Goal: Task Accomplishment & Management: Manage account settings

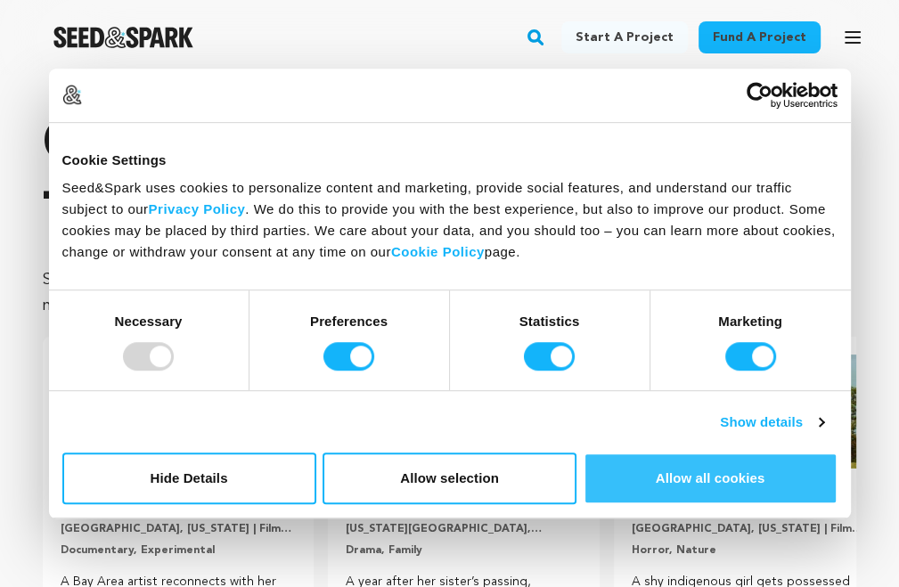
click at [772, 482] on button "Allow all cookies" at bounding box center [711, 479] width 254 height 52
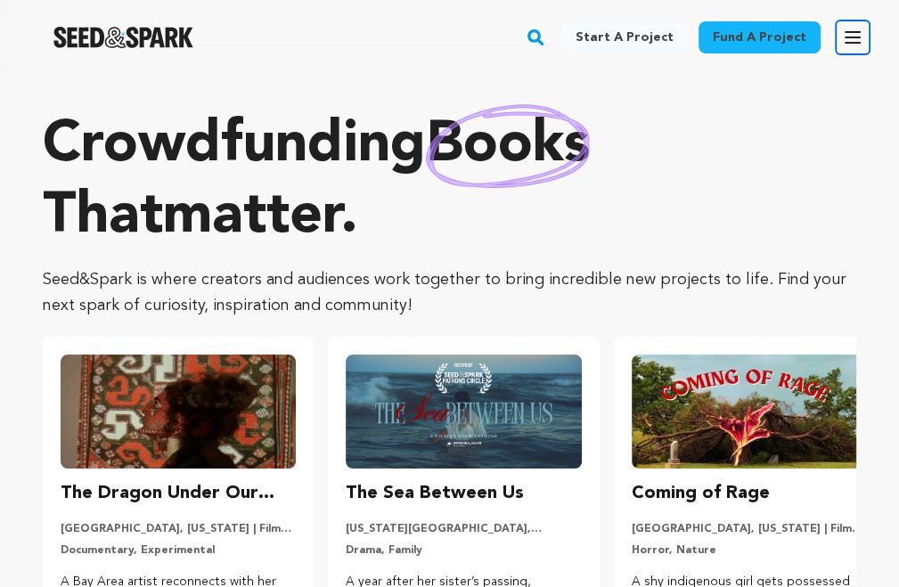
click at [855, 44] on icon "button" at bounding box center [852, 37] width 21 height 21
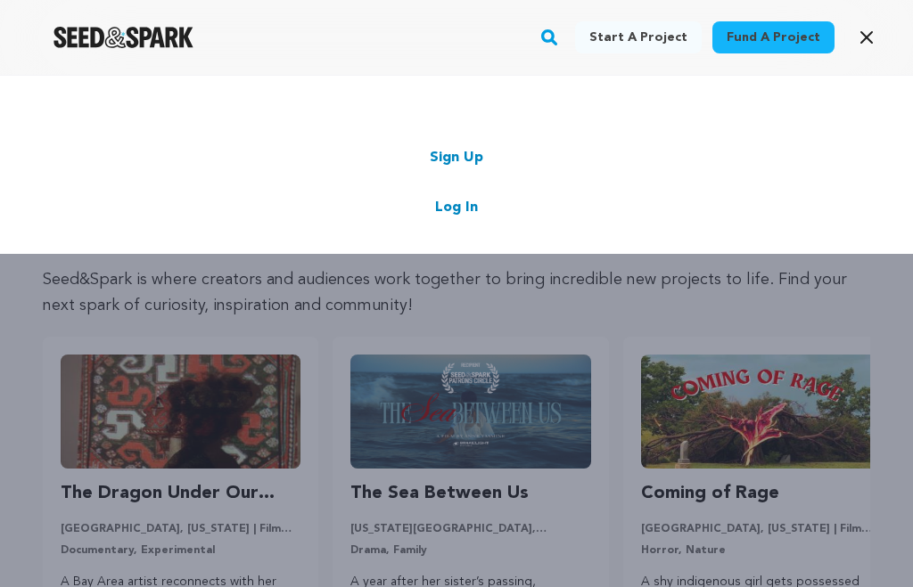
click at [447, 156] on link "Sign Up" at bounding box center [456, 157] width 53 height 21
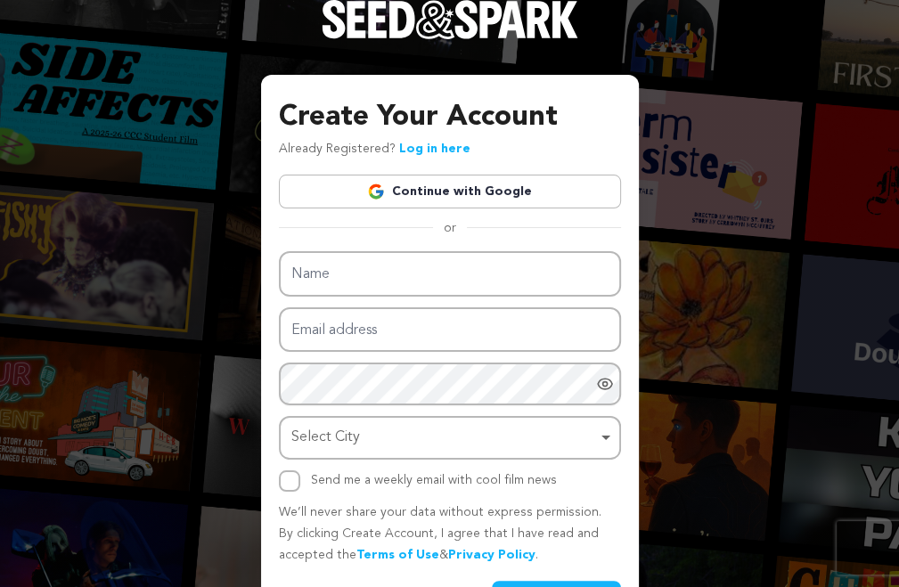
type input "Pusaan India"
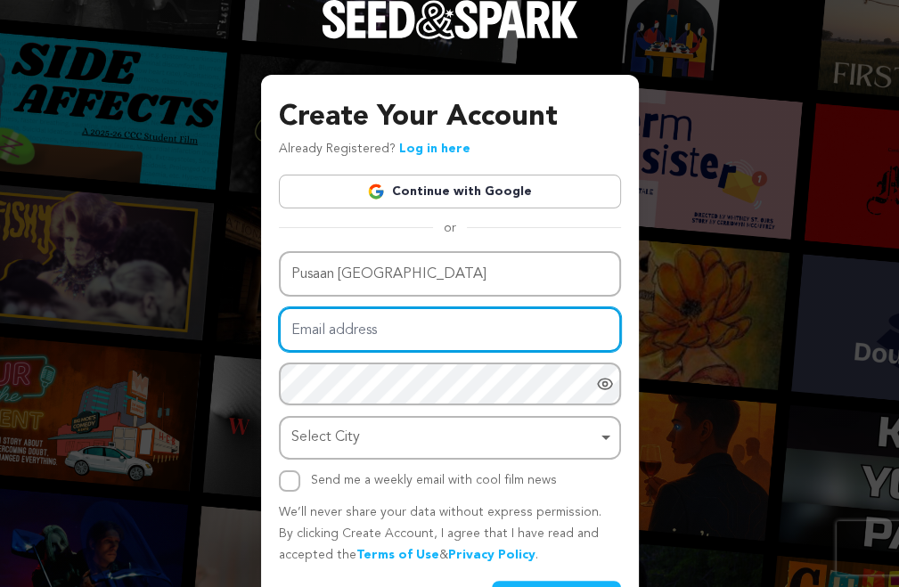
click at [349, 329] on input "Email address" at bounding box center [450, 329] width 342 height 45
type input "[EMAIL_ADDRESS][DOMAIN_NAME]"
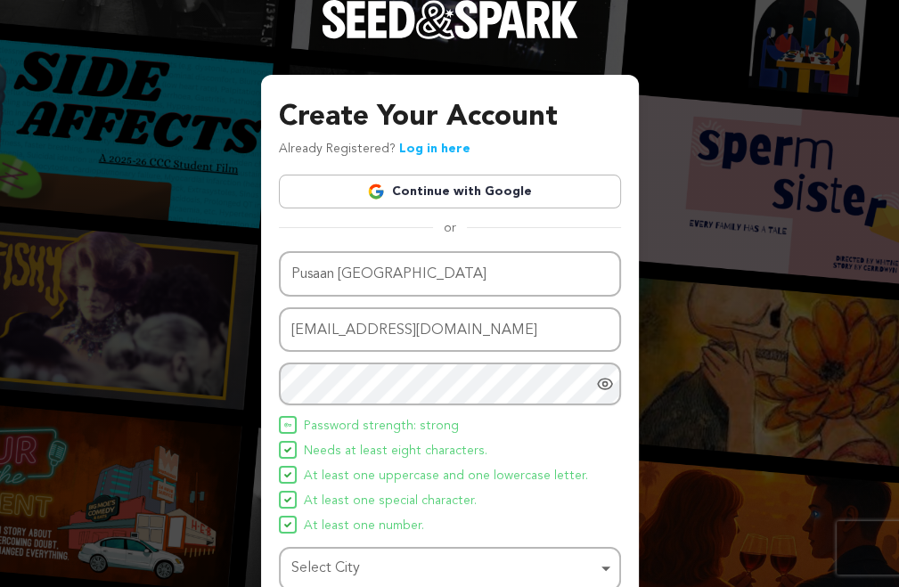
click at [326, 413] on div "Name Pusaan India Email address pusaanindia@gmail.com Password Password must ha…" at bounding box center [450, 437] width 342 height 372
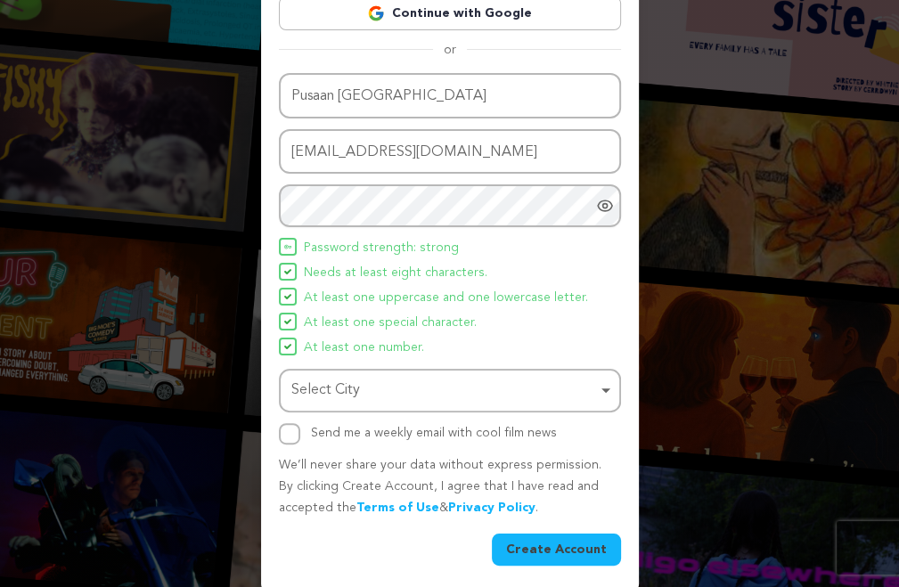
click at [335, 390] on div "Select City Remove item" at bounding box center [444, 391] width 307 height 26
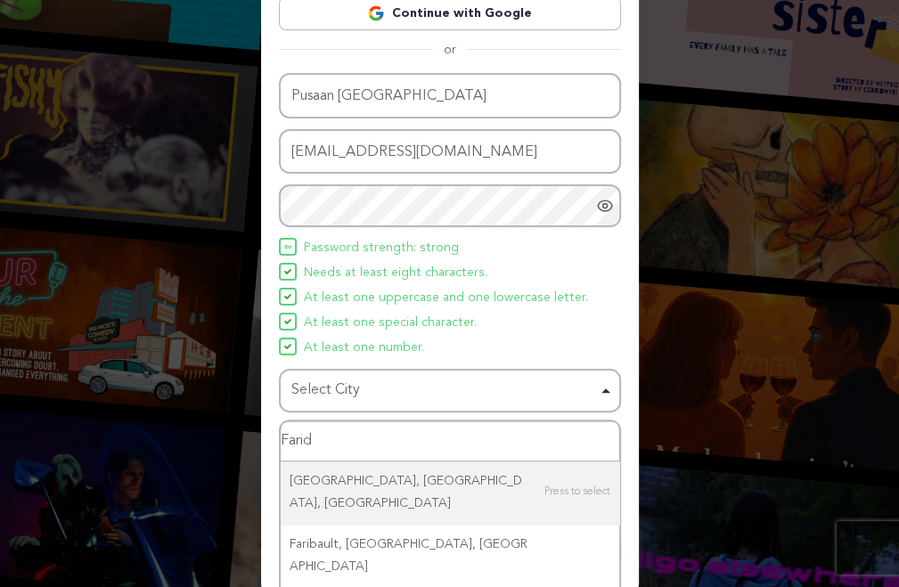
type input "Farida"
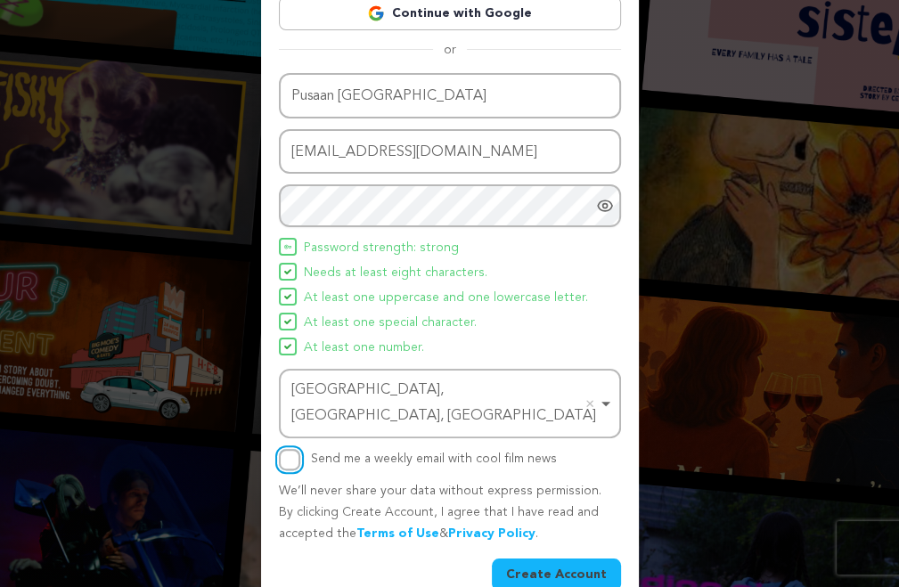
click at [289, 449] on input "Send me a weekly email with cool film news" at bounding box center [289, 459] width 21 height 21
checkbox input "false"
click at [545, 560] on button "Create Account" at bounding box center [556, 575] width 129 height 32
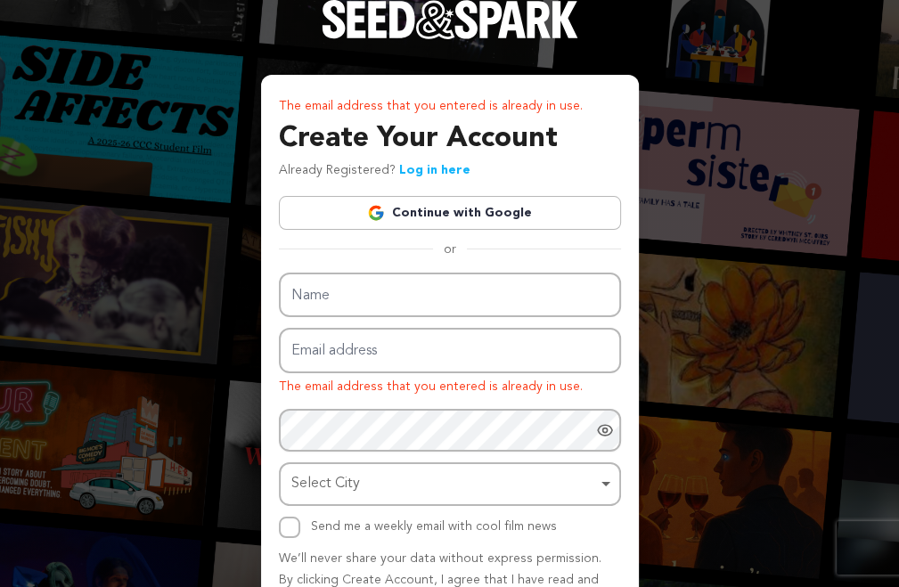
click at [433, 173] on link "Log in here" at bounding box center [434, 170] width 71 height 12
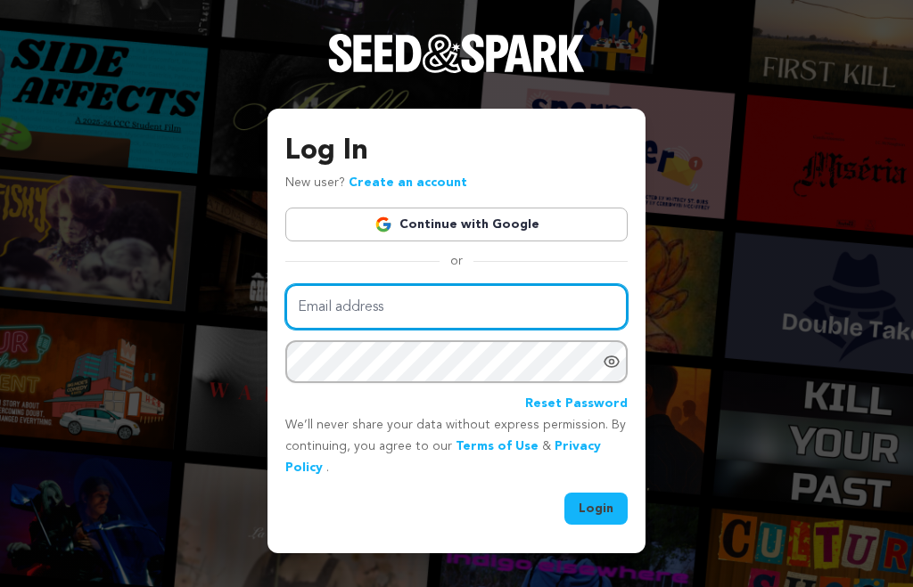
click at [367, 316] on input "Email address" at bounding box center [456, 306] width 342 height 45
type input "[EMAIL_ADDRESS][DOMAIN_NAME]"
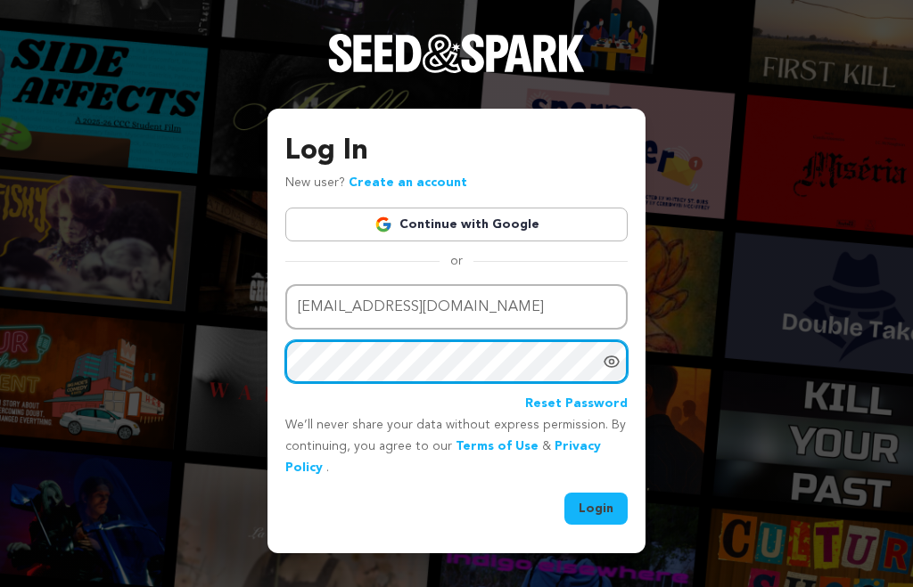
click at [564, 493] on button "Login" at bounding box center [595, 509] width 63 height 32
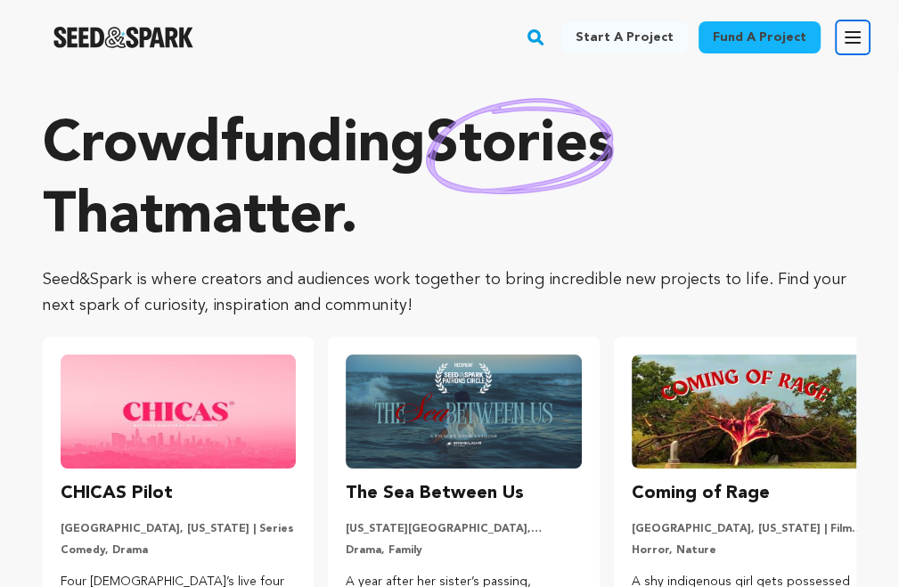
click at [852, 46] on icon "button" at bounding box center [852, 37] width 21 height 21
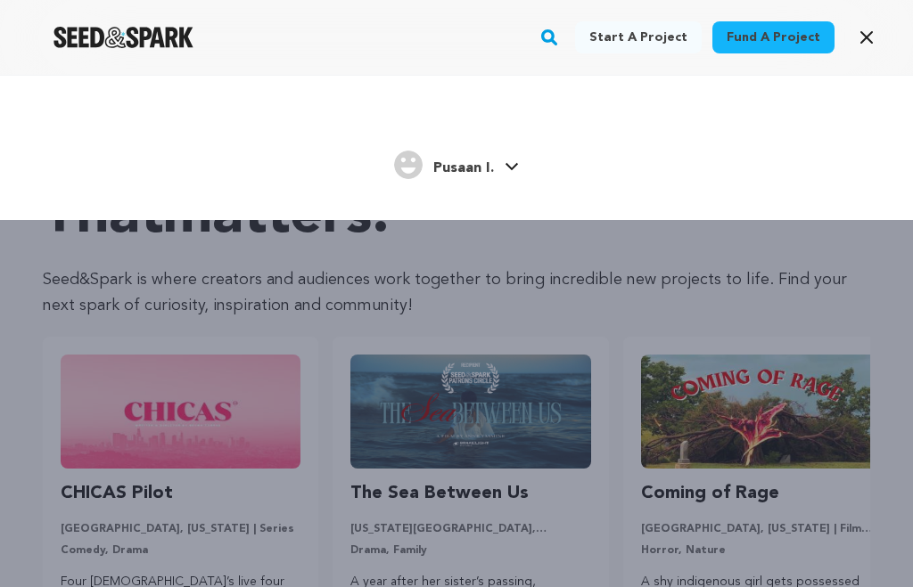
click at [488, 176] on span "Pusaan I." at bounding box center [463, 168] width 61 height 14
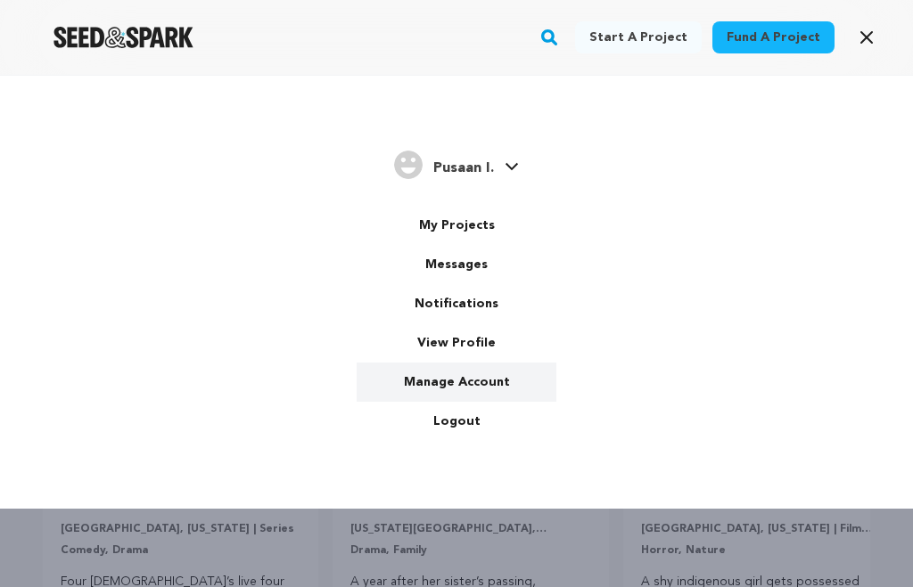
click at [438, 378] on link "Manage Account" at bounding box center [456, 382] width 200 height 39
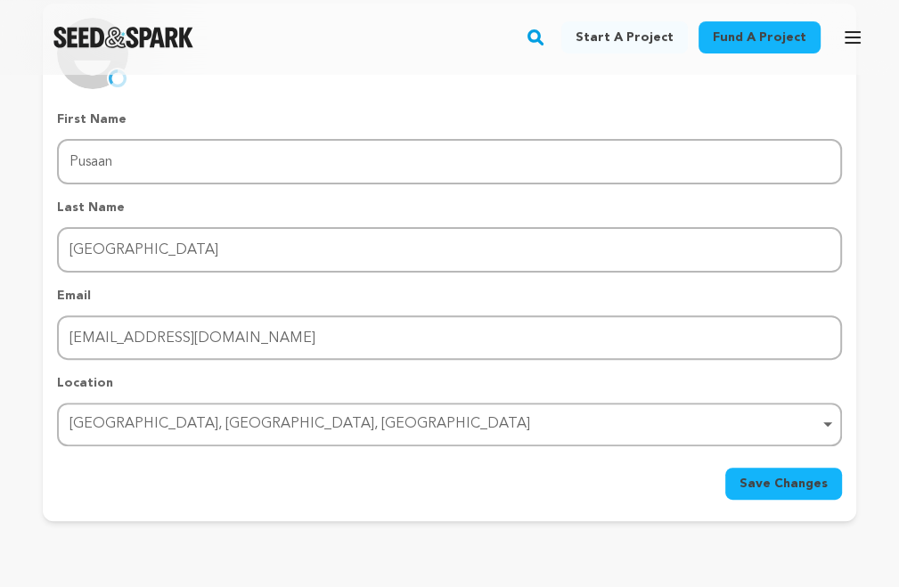
scroll to position [356, 0]
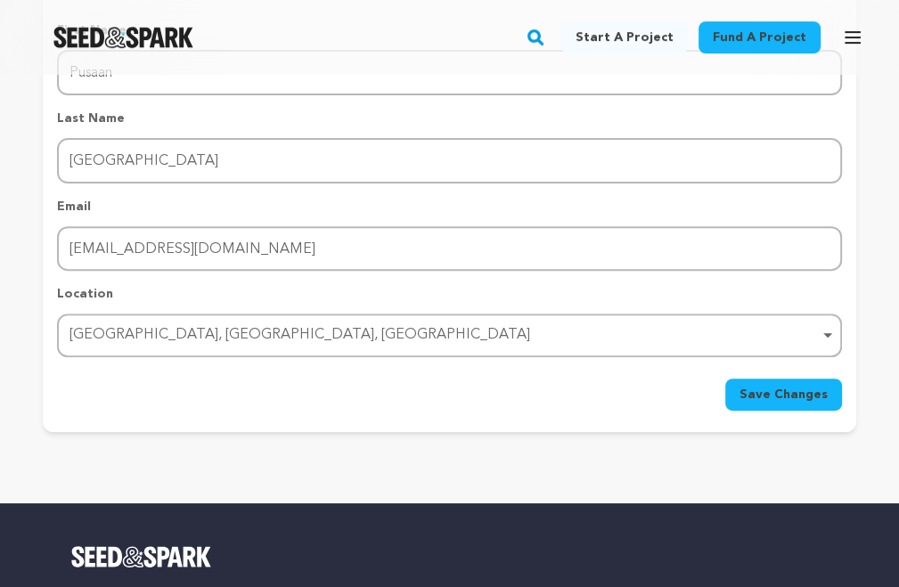
click at [766, 402] on button "Save Changes" at bounding box center [783, 395] width 117 height 32
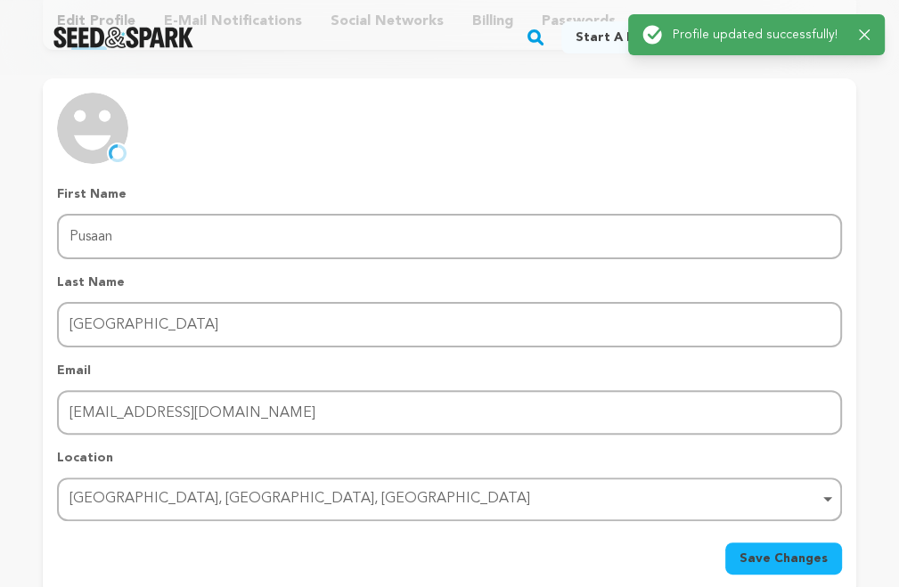
scroll to position [89, 0]
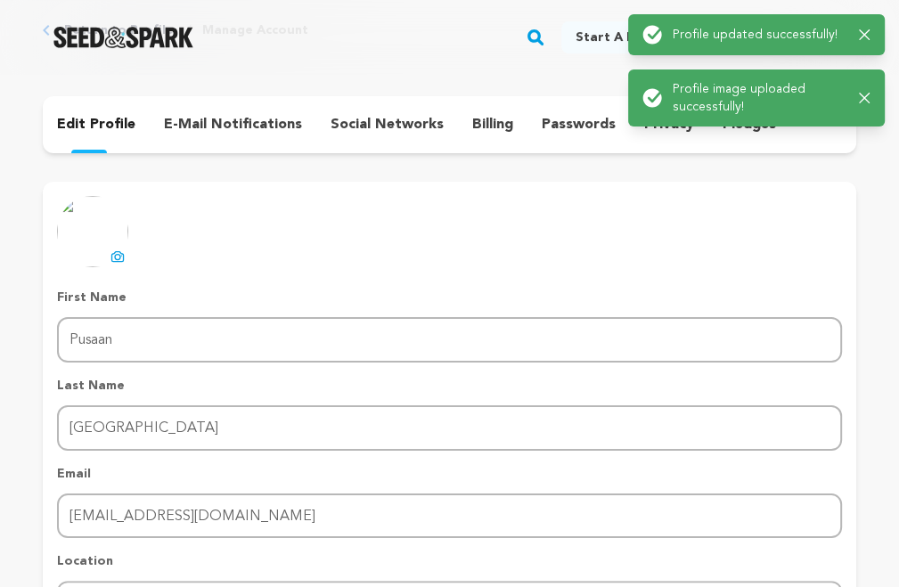
click at [416, 118] on p "social networks" at bounding box center [387, 124] width 113 height 21
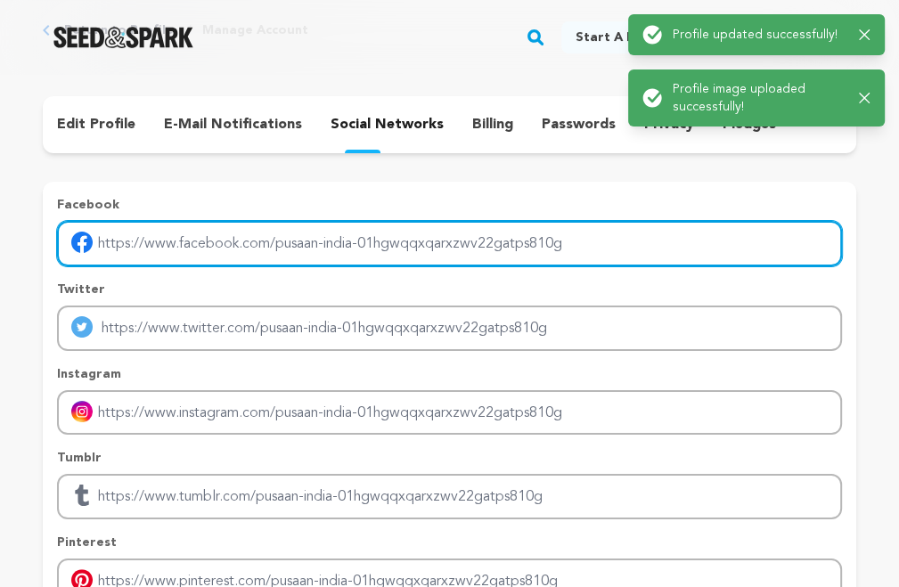
click at [157, 230] on input "Enter facebook profile link" at bounding box center [449, 243] width 785 height 45
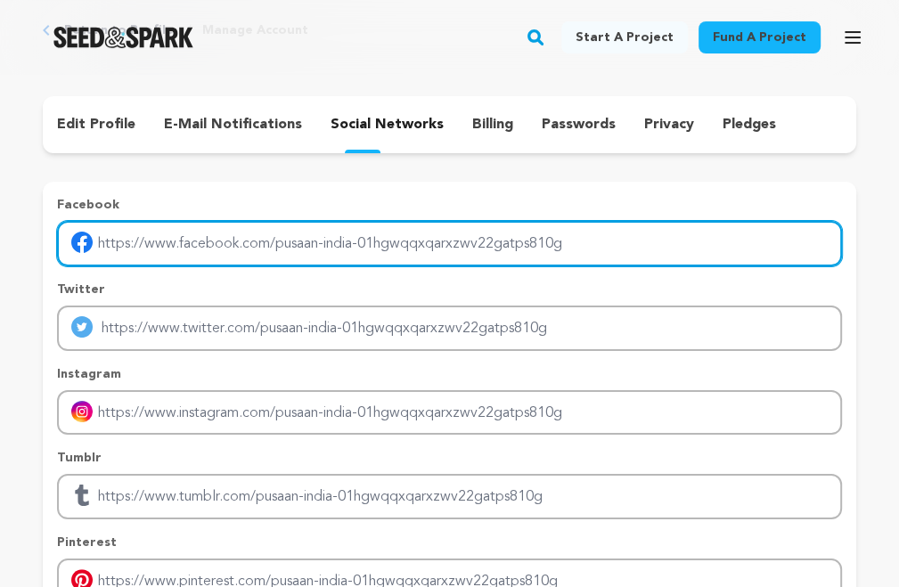
type input "[URL][DOMAIN_NAME]"
click at [261, 245] on input "[URL][DOMAIN_NAME]" at bounding box center [449, 243] width 785 height 45
click at [260, 241] on input "[URL][DOMAIN_NAME]" at bounding box center [449, 243] width 785 height 45
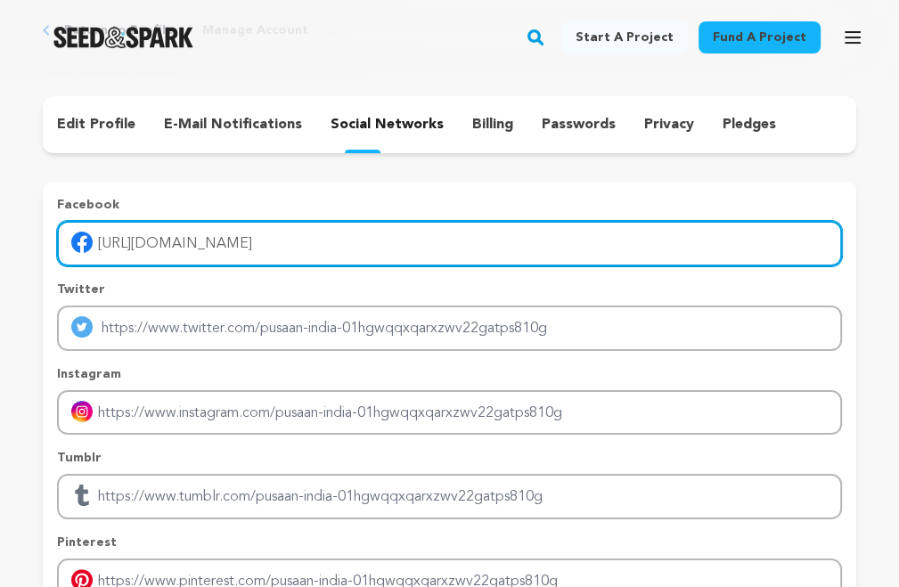
click at [260, 241] on input "[URL][DOMAIN_NAME]" at bounding box center [449, 243] width 785 height 45
click at [260, 248] on input "Enter facebook profile link" at bounding box center [449, 243] width 785 height 45
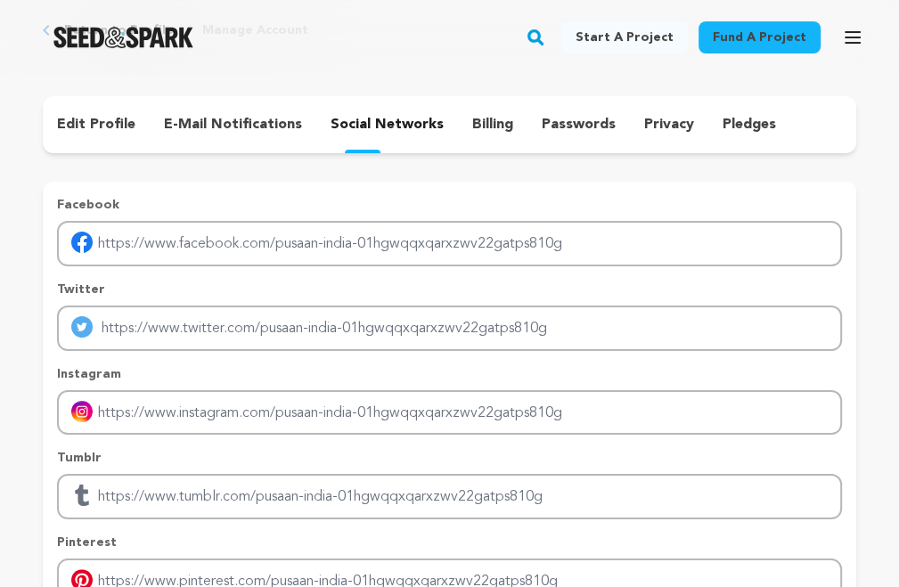
click at [225, 384] on div "Instagram" at bounding box center [449, 400] width 785 height 70
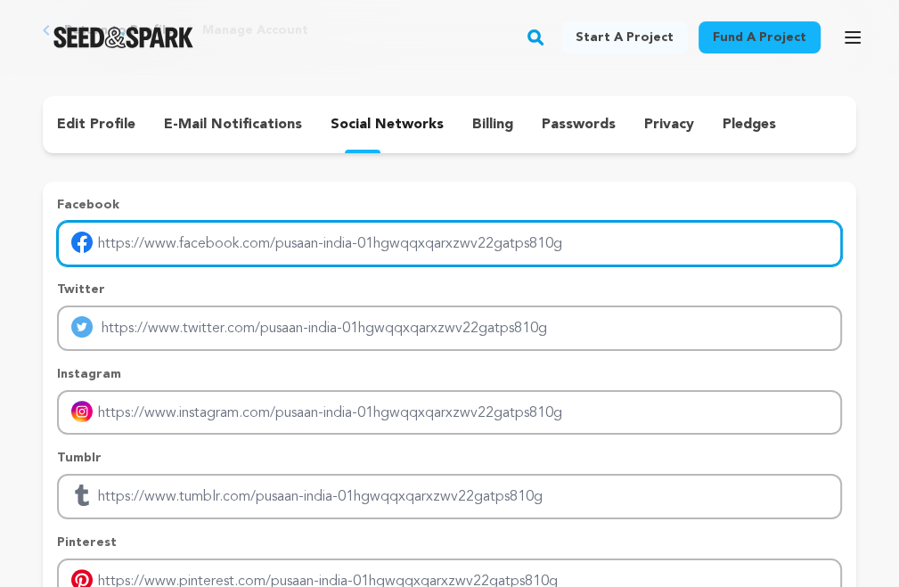
click at [257, 241] on input "Enter facebook profile link" at bounding box center [449, 243] width 785 height 45
paste input "[URL][DOMAIN_NAME]"
type input "[URL][DOMAIN_NAME]"
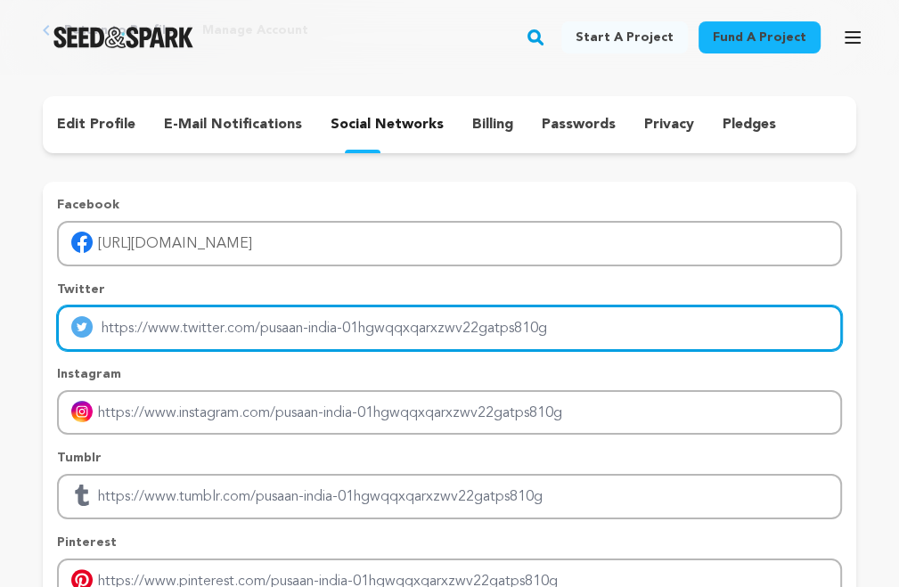
click at [217, 327] on input "Enter twitter profile link" at bounding box center [449, 328] width 785 height 45
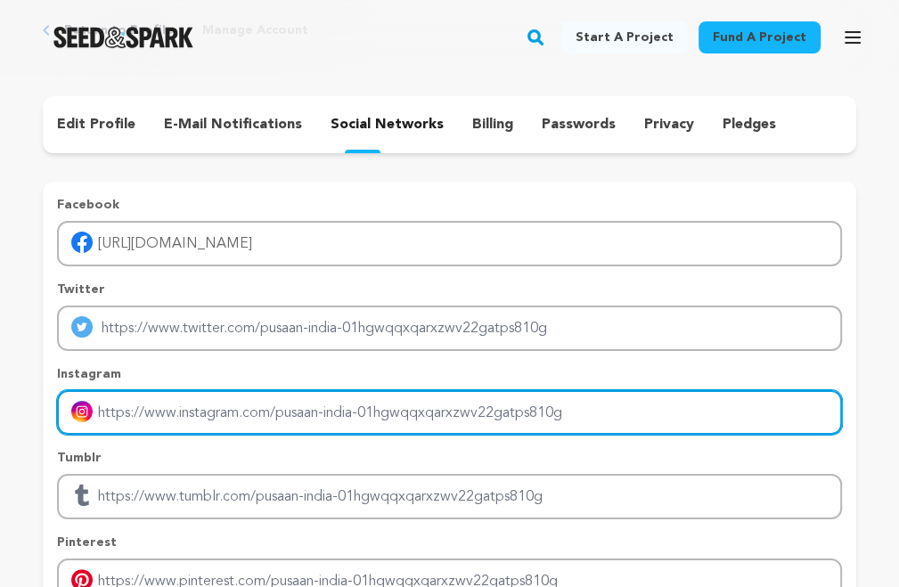
click at [182, 431] on input "Enter instagram handle link" at bounding box center [449, 412] width 785 height 45
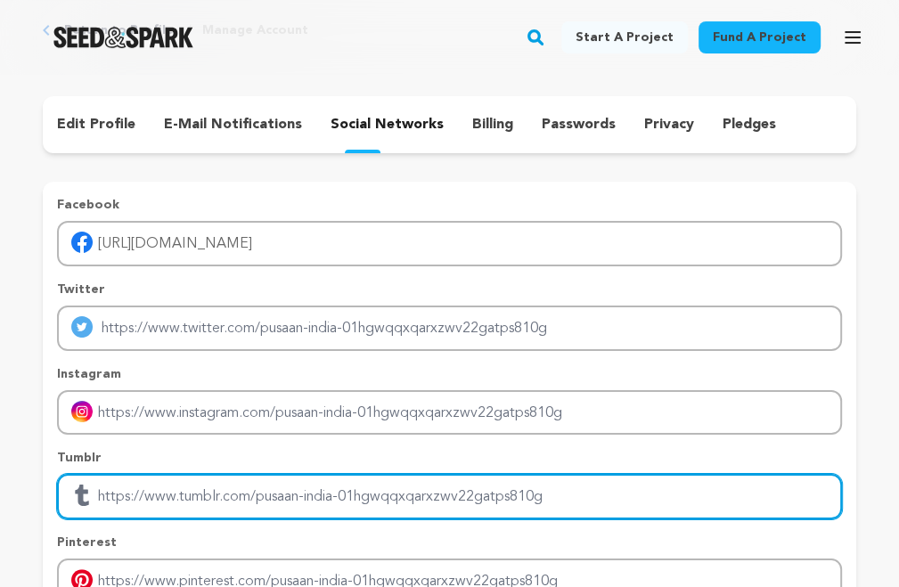
click at [127, 494] on input "Enter tubmlr profile link" at bounding box center [449, 496] width 785 height 45
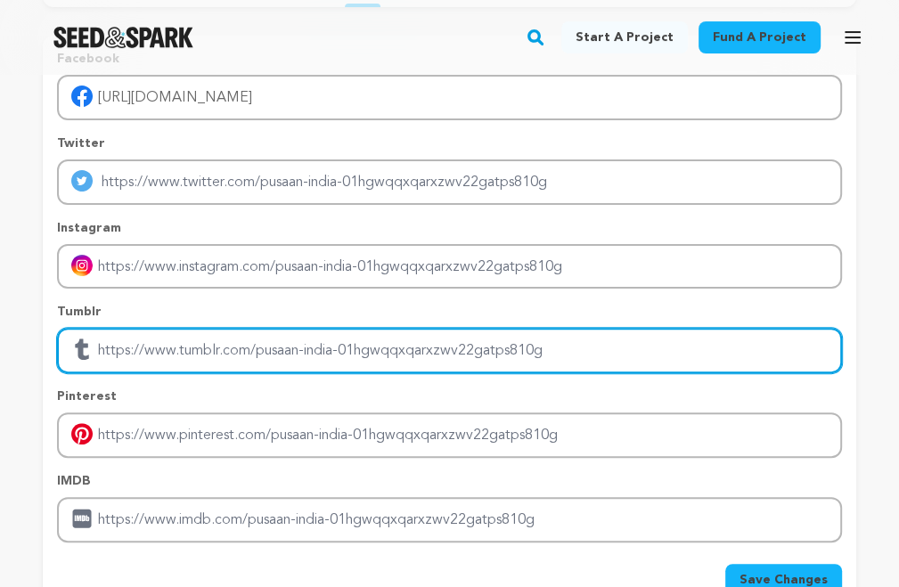
scroll to position [267, 0]
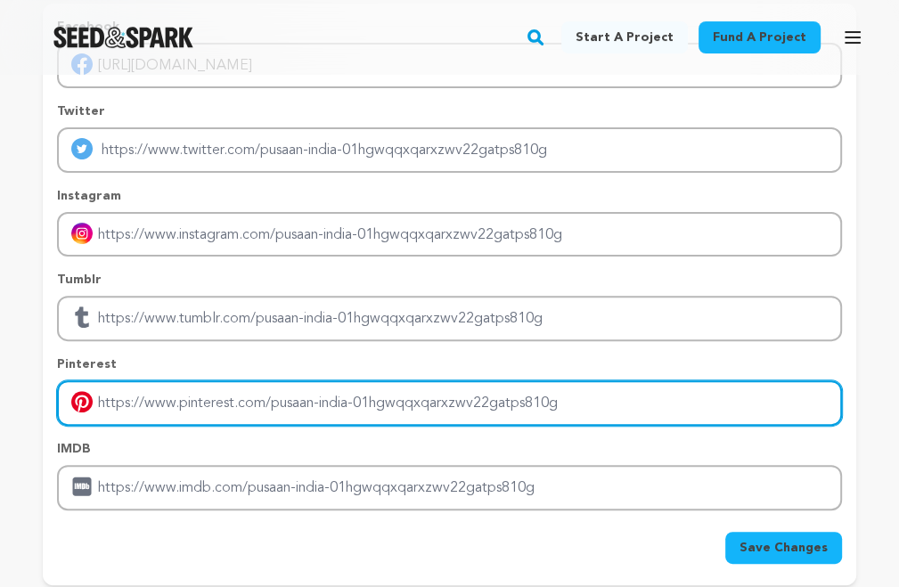
click at [168, 405] on input "Enter pinterest profile link" at bounding box center [449, 403] width 785 height 45
type input "https://in.pinterest.com/pusaanindia/"
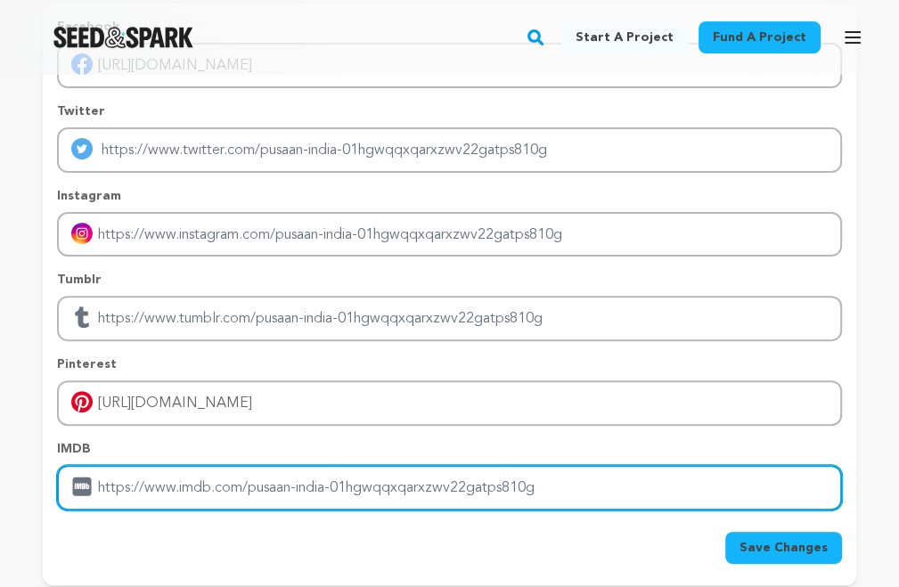
click at [160, 497] on input "Enter IMDB profile link" at bounding box center [449, 487] width 785 height 45
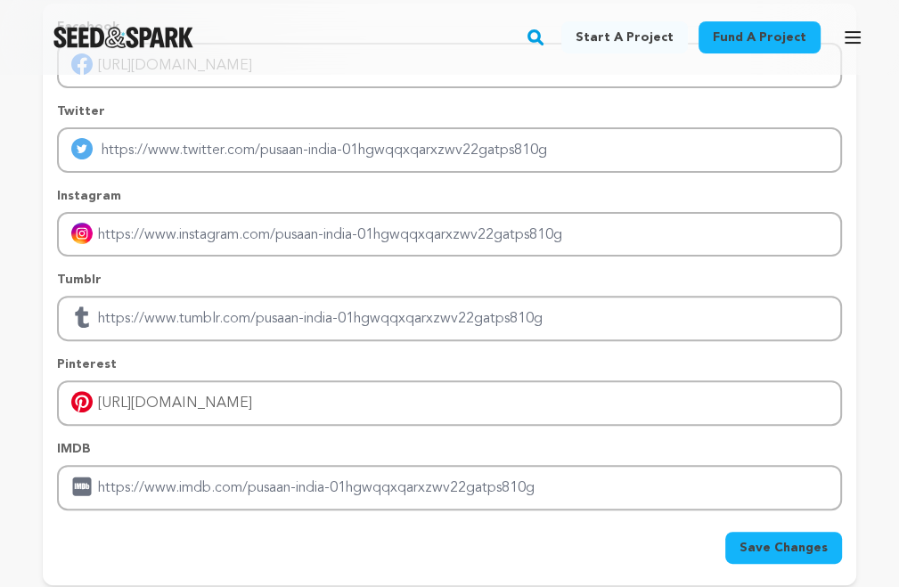
click at [781, 550] on span "Save Changes" at bounding box center [784, 548] width 88 height 18
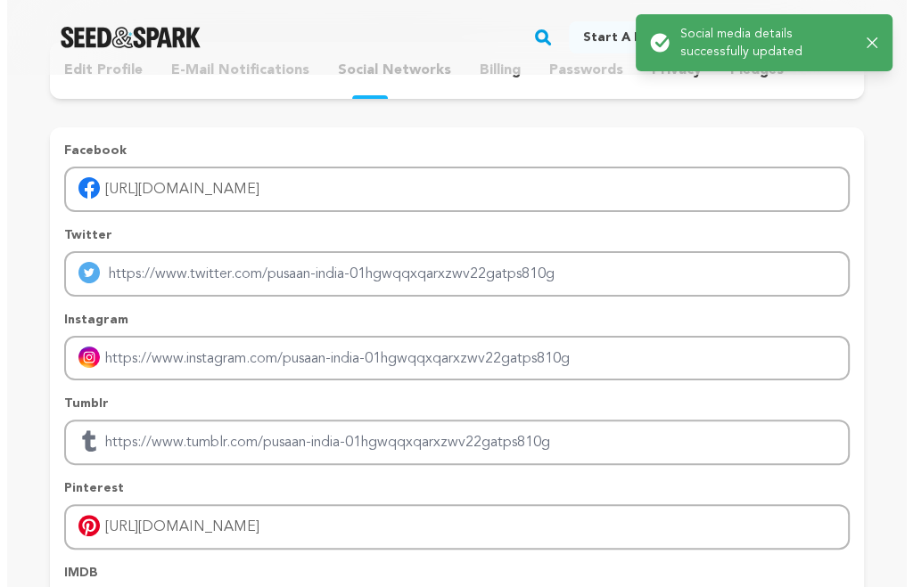
scroll to position [0, 0]
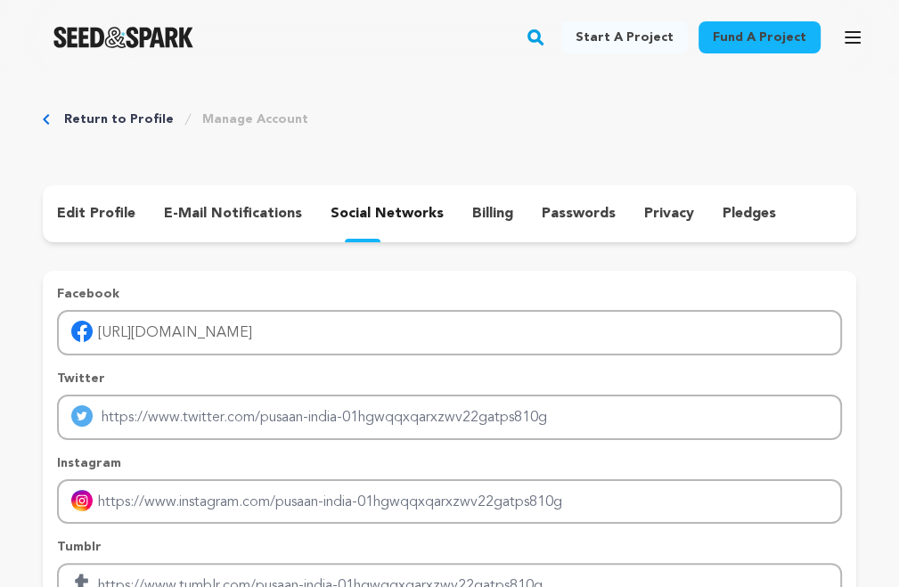
click at [486, 215] on p "billing" at bounding box center [492, 213] width 41 height 21
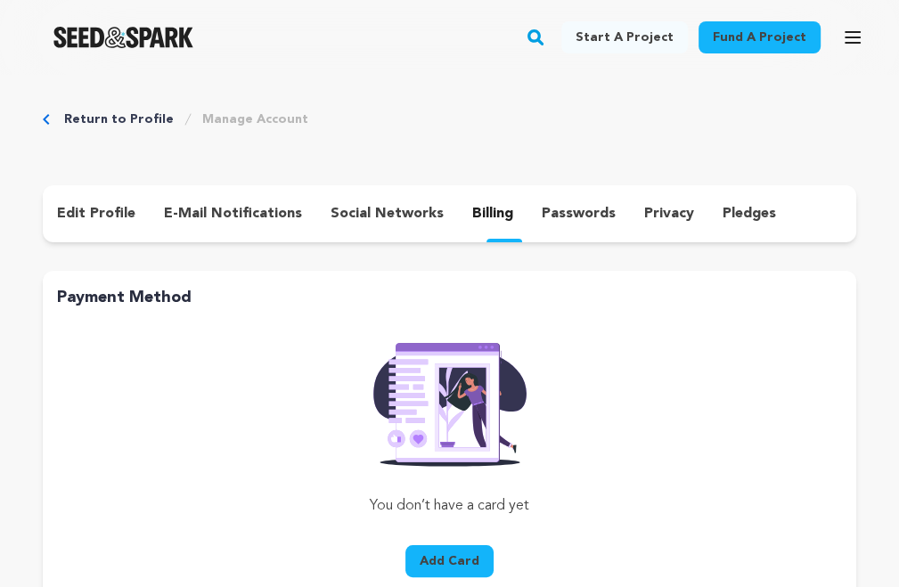
click at [111, 214] on p "edit profile" at bounding box center [96, 213] width 78 height 21
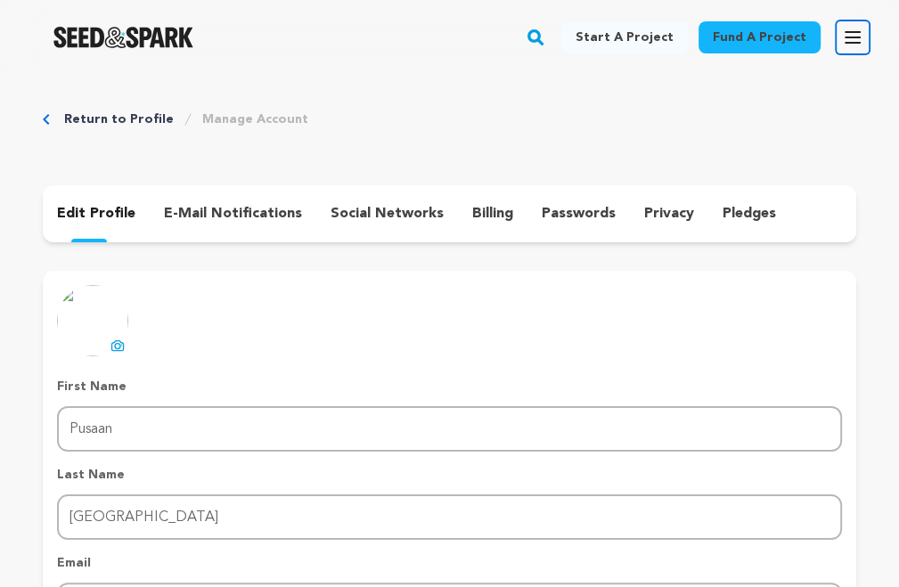
click at [849, 28] on icon "button" at bounding box center [852, 37] width 21 height 21
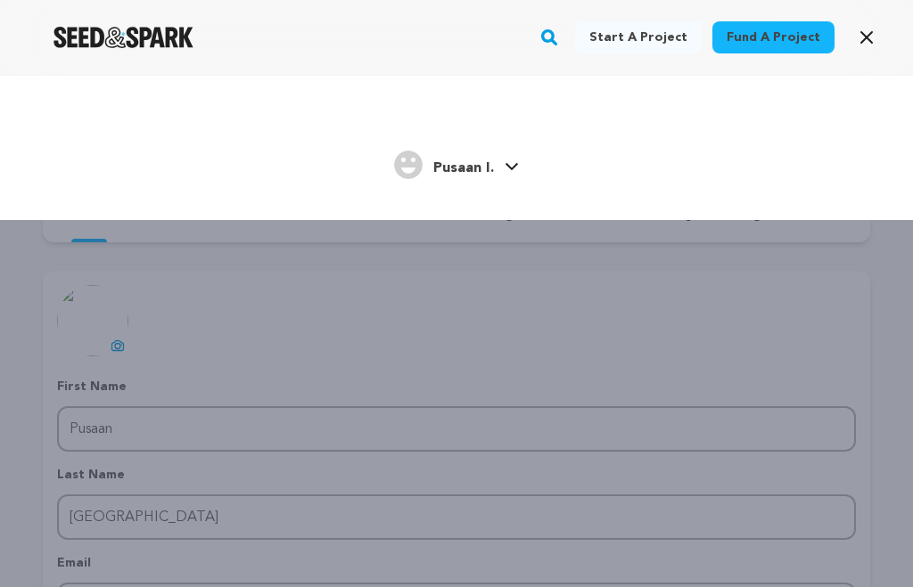
click at [438, 173] on span "Pusaan I." at bounding box center [463, 168] width 61 height 14
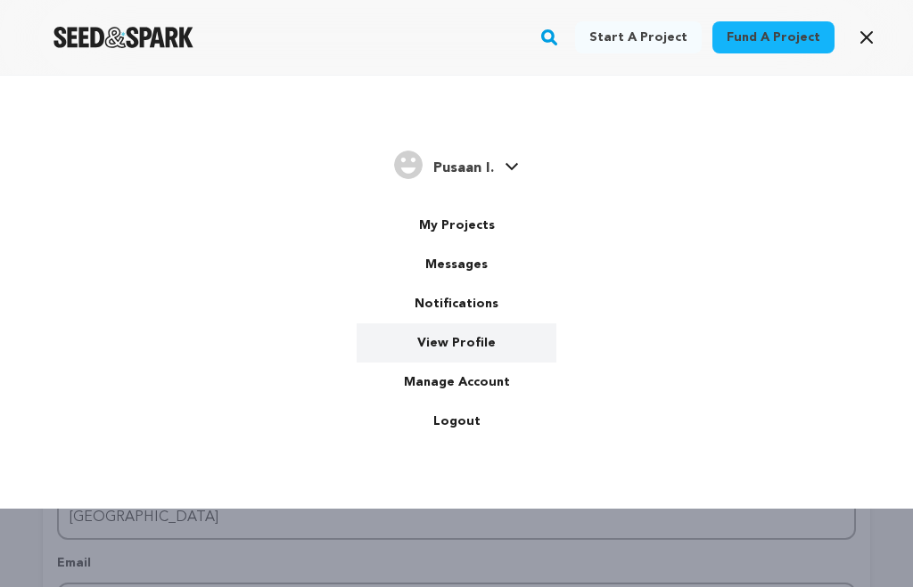
click at [446, 340] on link "View Profile" at bounding box center [456, 342] width 200 height 39
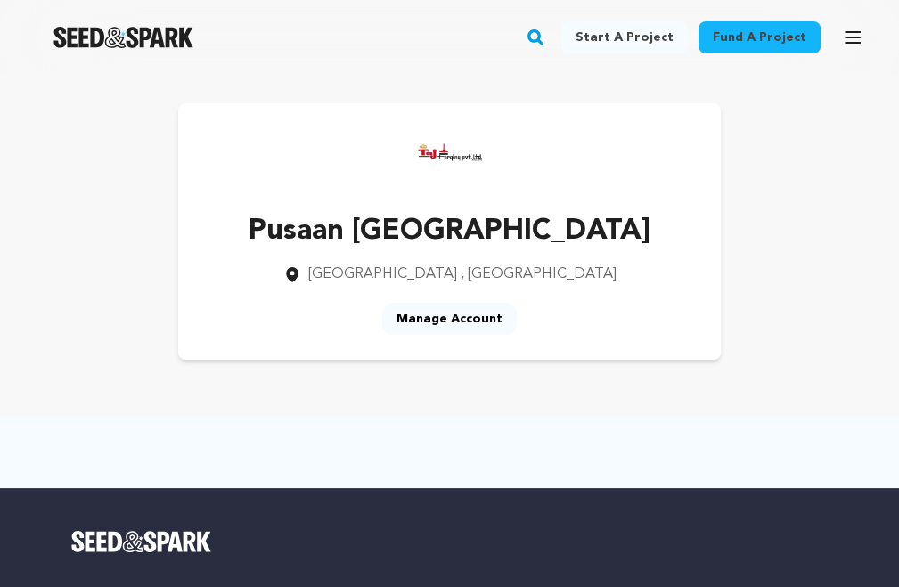
click at [412, 45] on div "Fund a project Start a project Search" at bounding box center [435, 37] width 871 height 46
